Goal: Task Accomplishment & Management: Use online tool/utility

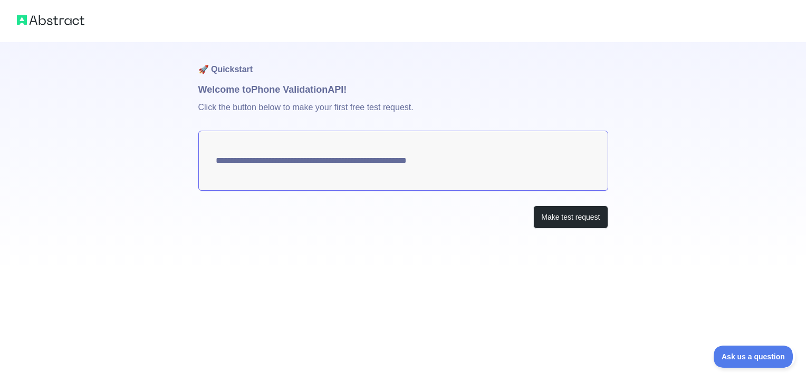
click at [249, 163] on textarea "**********" at bounding box center [403, 161] width 410 height 60
click at [565, 226] on button "Make test request" at bounding box center [570, 218] width 74 height 24
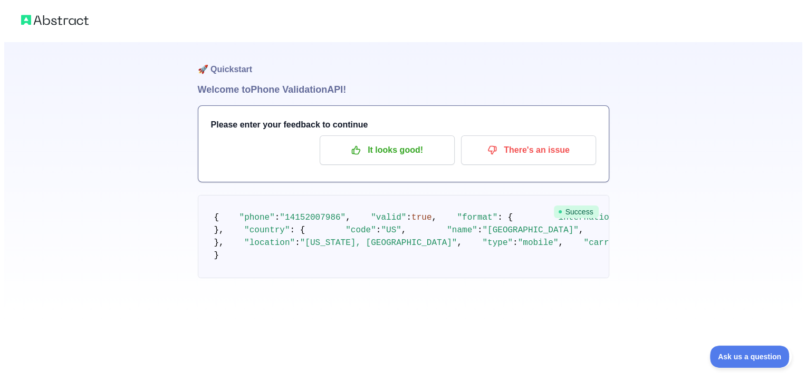
scroll to position [20, 0]
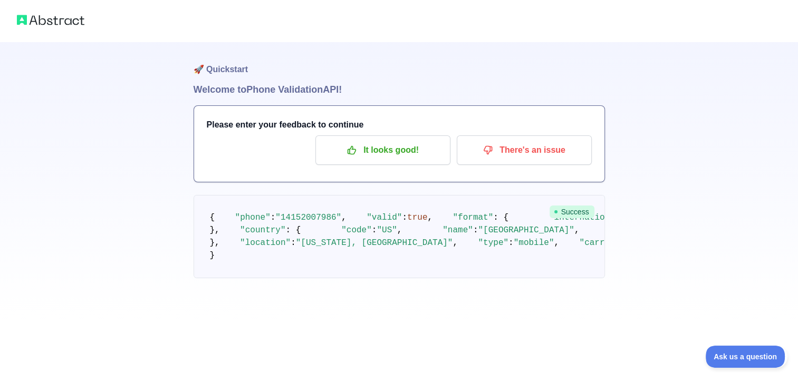
click at [486, 233] on pre "{ "phone" : "[PHONE_NUMBER]" , "valid" : true , "format" : { "international" : …" at bounding box center [399, 236] width 411 height 83
click at [513, 141] on p "There's an issue" at bounding box center [524, 150] width 119 height 18
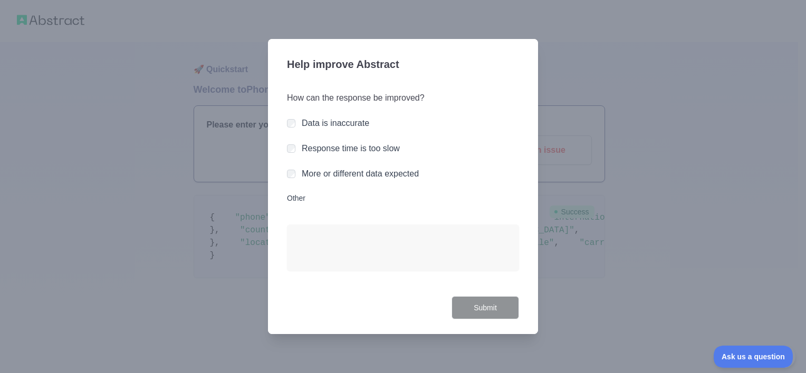
click at [614, 215] on div at bounding box center [403, 186] width 806 height 373
click at [639, 232] on div at bounding box center [403, 186] width 806 height 373
click at [296, 122] on div "Data is inaccurate" at bounding box center [403, 123] width 232 height 13
click at [496, 314] on button "Submit" at bounding box center [484, 308] width 67 height 24
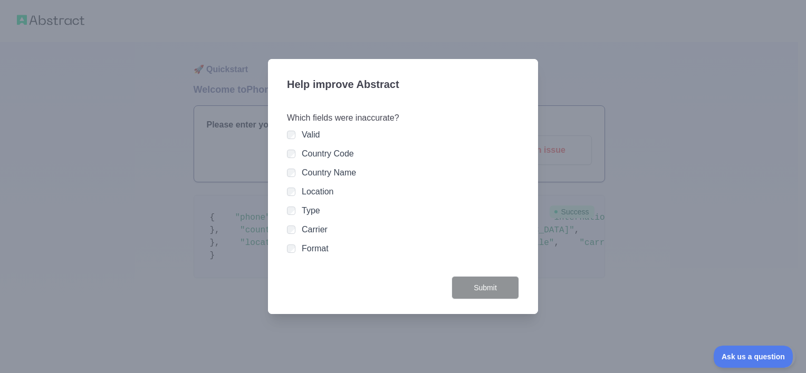
click at [302, 249] on label "Format" at bounding box center [315, 248] width 27 height 9
click at [507, 291] on button "Submit" at bounding box center [484, 288] width 67 height 24
